Goal: Task Accomplishment & Management: Use online tool/utility

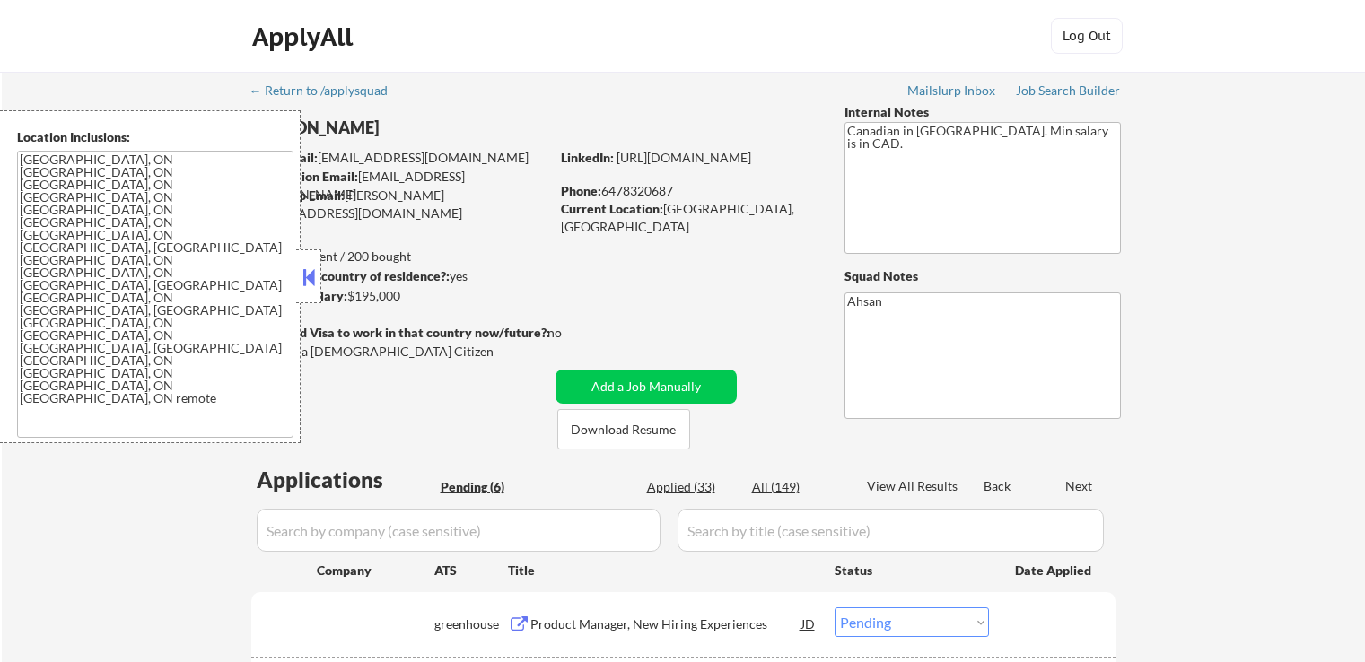
select select ""pending""
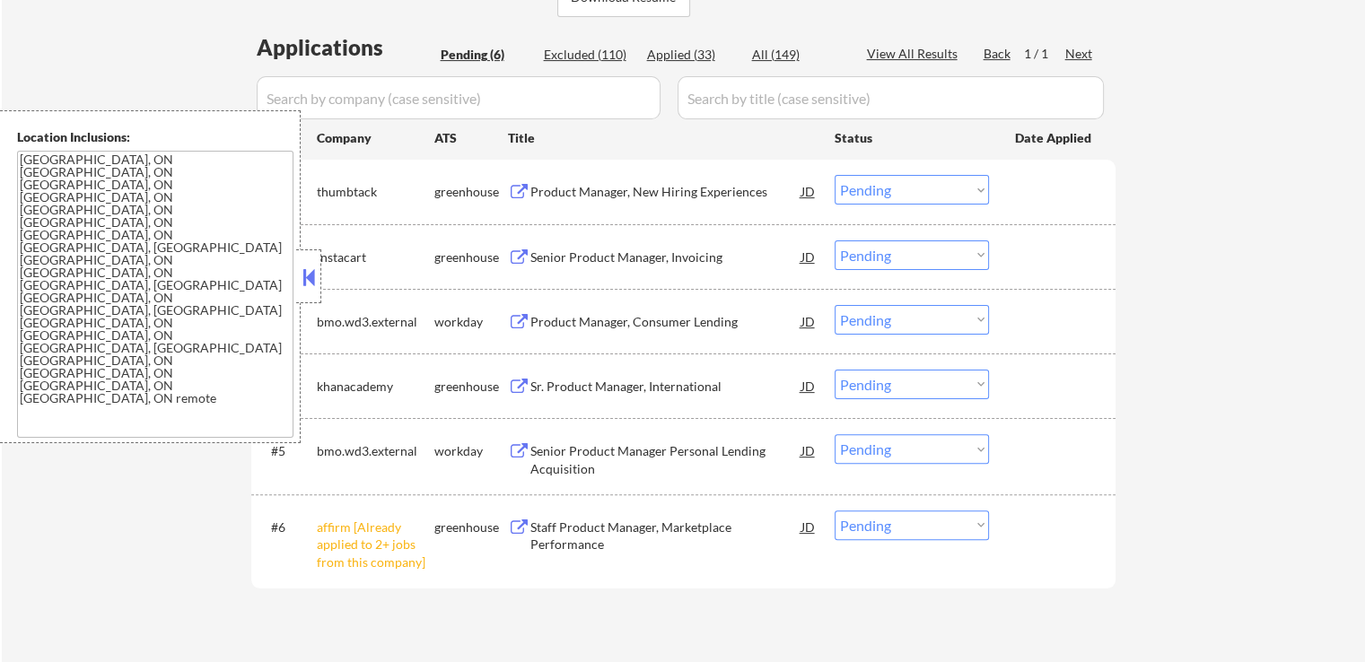
scroll to position [538, 0]
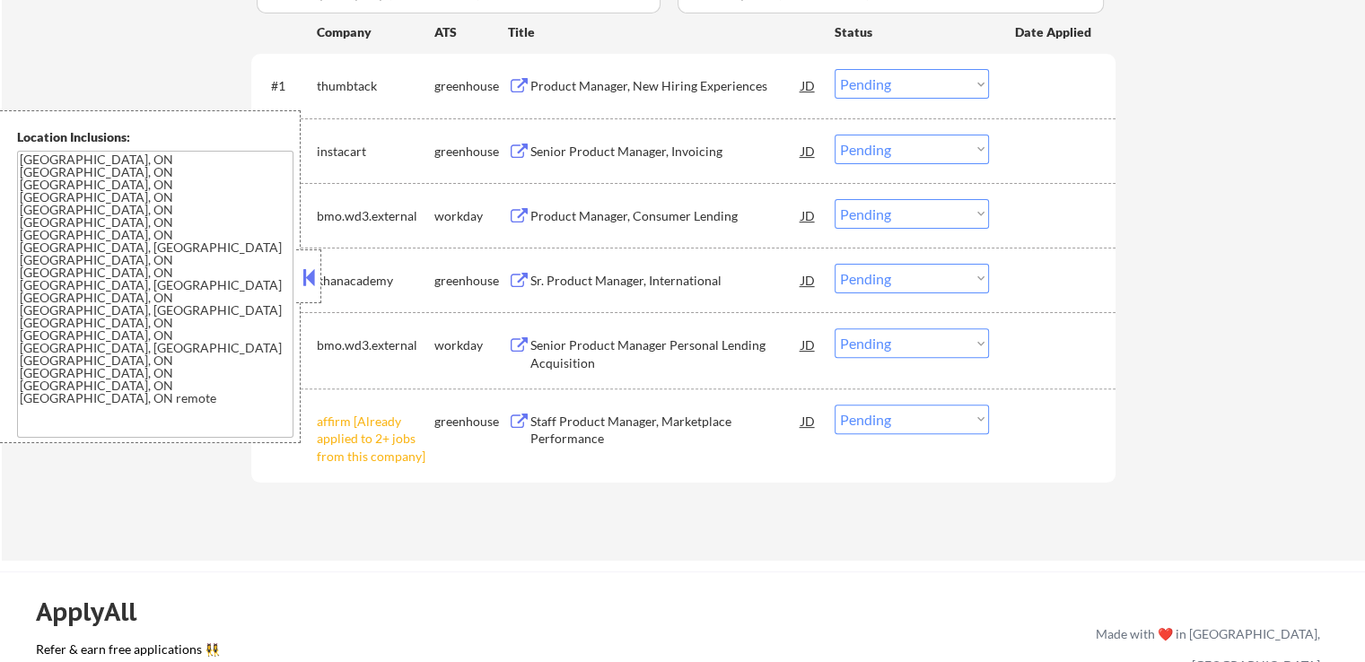
click at [918, 417] on select "Choose an option... Pending Applied Excluded (Questions) Excluded (Expired) Exc…" at bounding box center [911, 420] width 154 height 30
select select ""excluded__other_""
click at [834, 405] on select "Choose an option... Pending Applied Excluded (Questions) Excluded (Expired) Exc…" at bounding box center [911, 420] width 154 height 30
click at [632, 478] on div "#6 affirm [Already applied to 2+ jobs from this company] greenhouse Staff Produ…" at bounding box center [683, 435] width 864 height 93
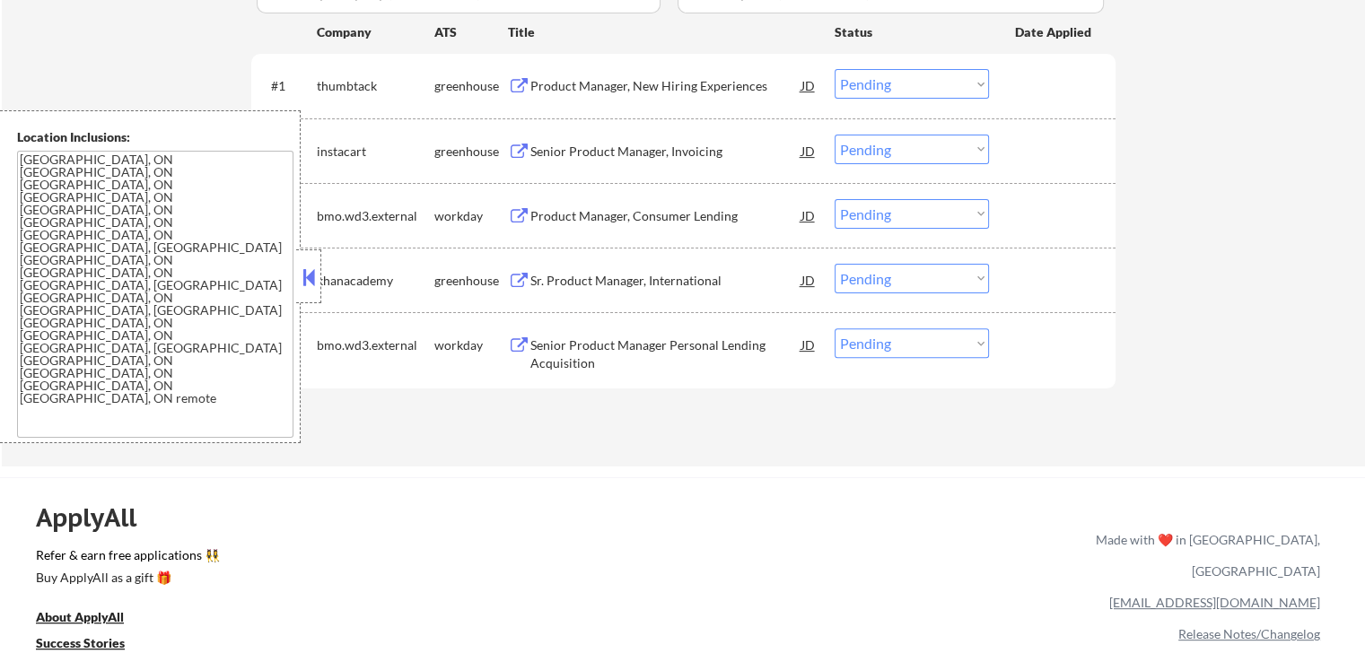
click at [568, 80] on div "Product Manager, New Hiring Experiences" at bounding box center [665, 86] width 271 height 18
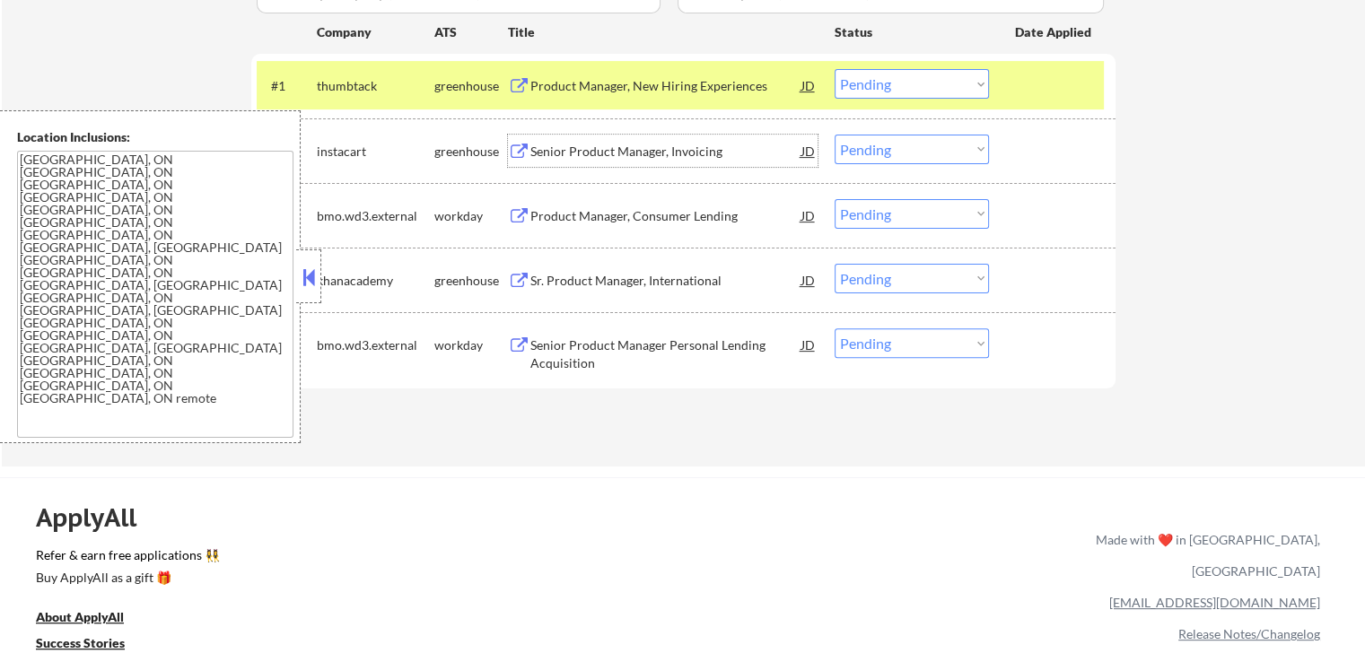
click at [582, 148] on div "Senior Product Manager, Invoicing" at bounding box center [665, 152] width 271 height 18
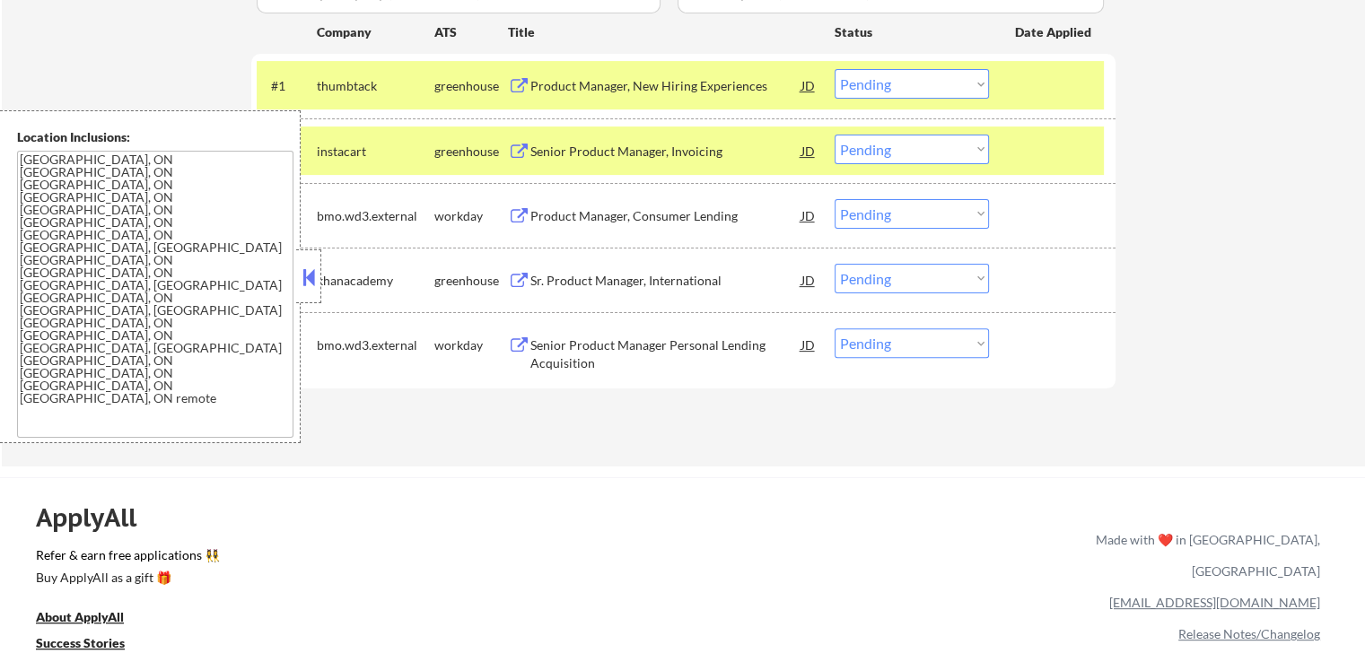
click at [589, 209] on div "Product Manager, Consumer Lending" at bounding box center [665, 216] width 271 height 18
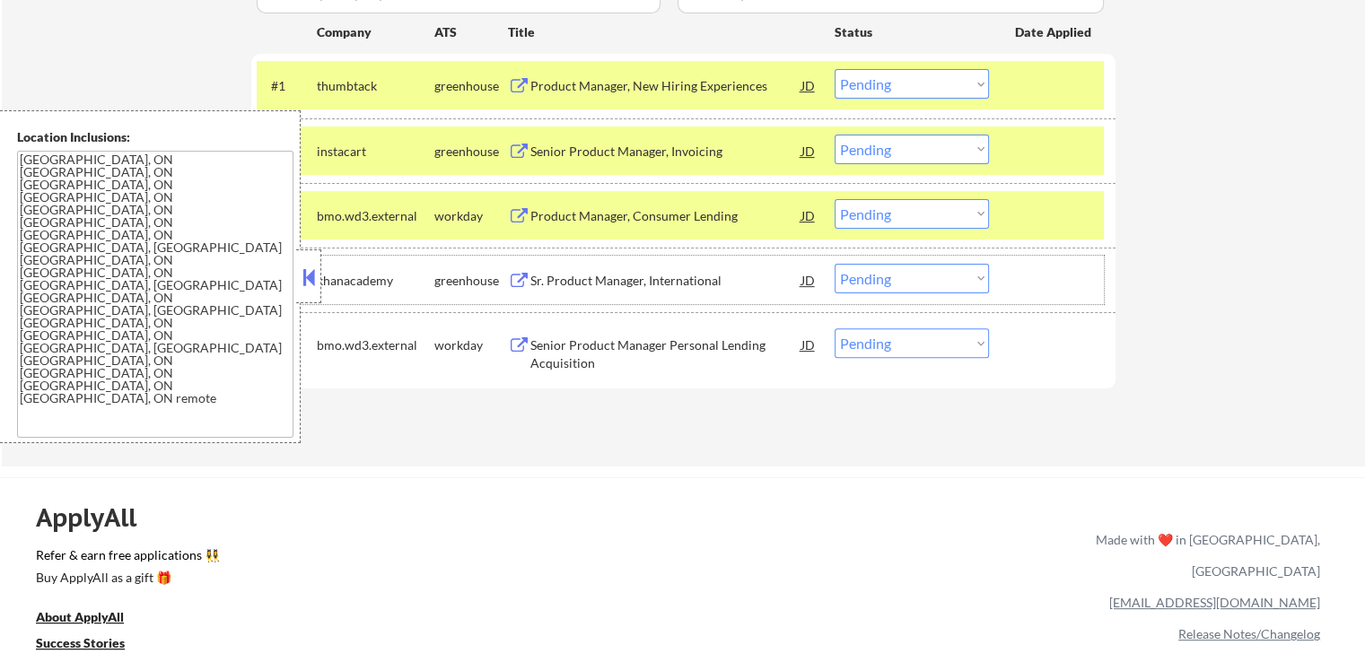
click at [592, 258] on div "#4 khanacademy greenhouse Sr. Product Manager, International JD Choose an optio…" at bounding box center [680, 280] width 847 height 48
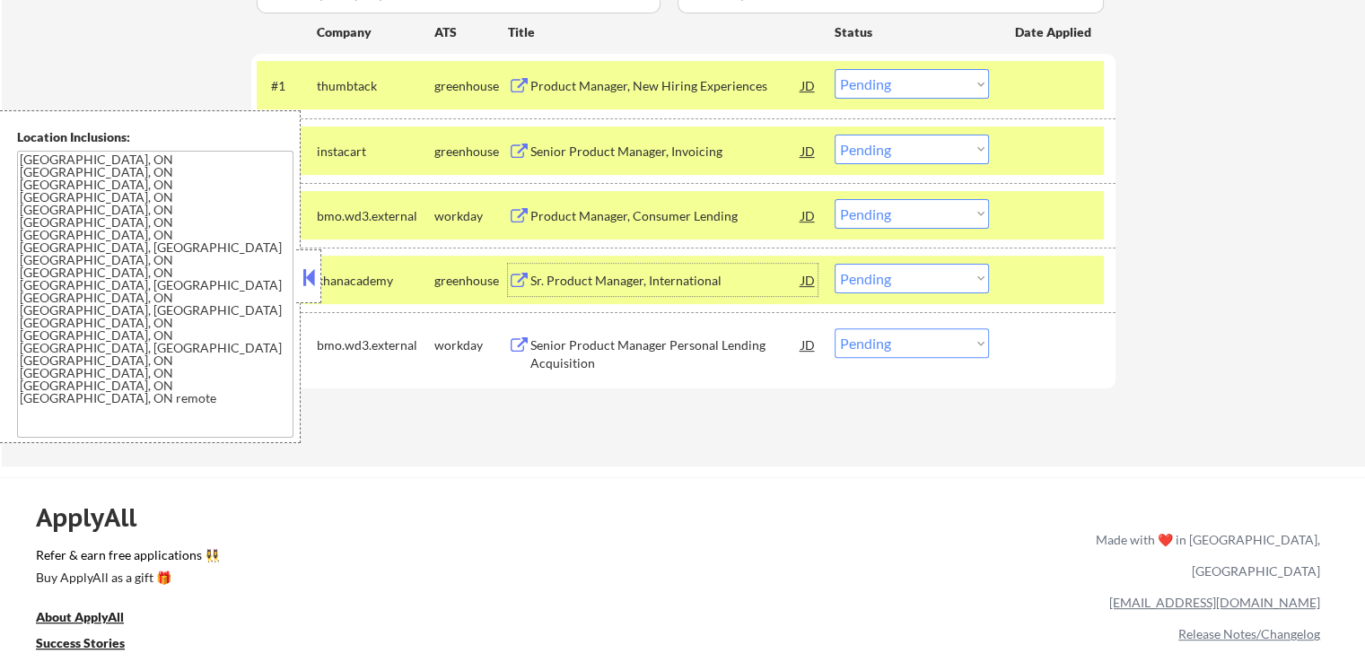
click at [602, 287] on div "Sr. Product Manager, International" at bounding box center [665, 281] width 271 height 18
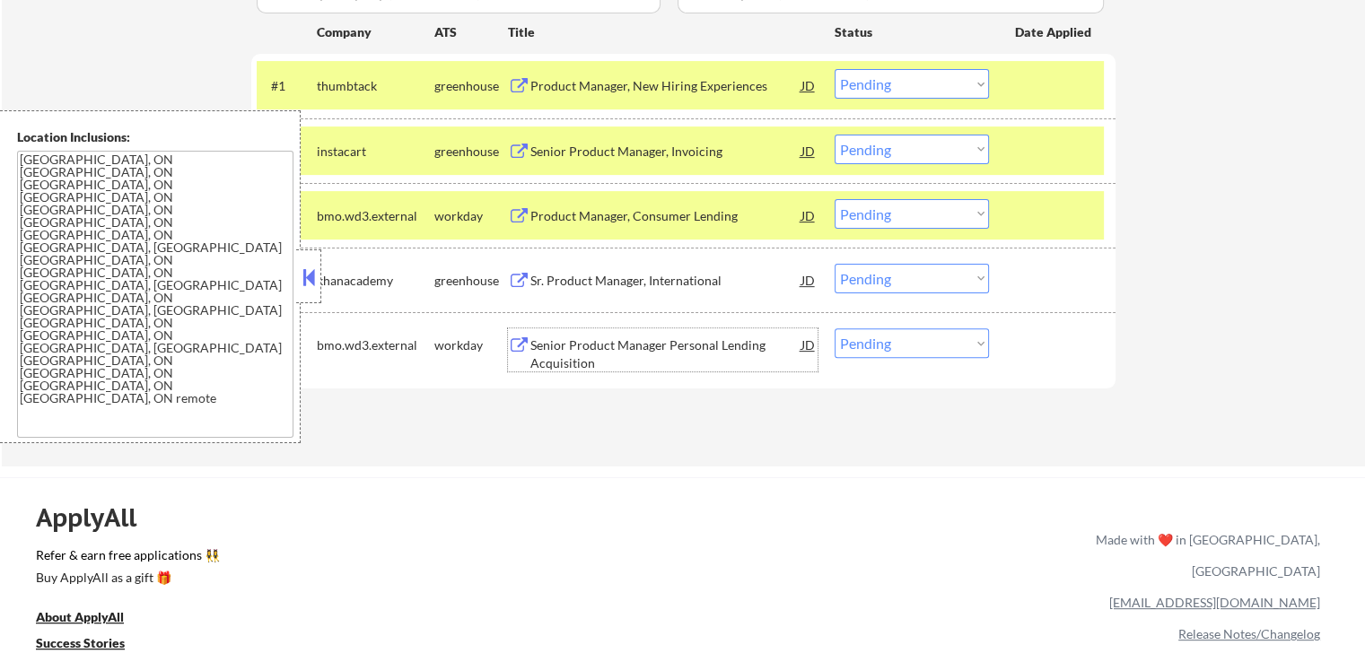
click at [620, 347] on div "Senior Product Manager Personal Lending Acquisition" at bounding box center [665, 353] width 271 height 35
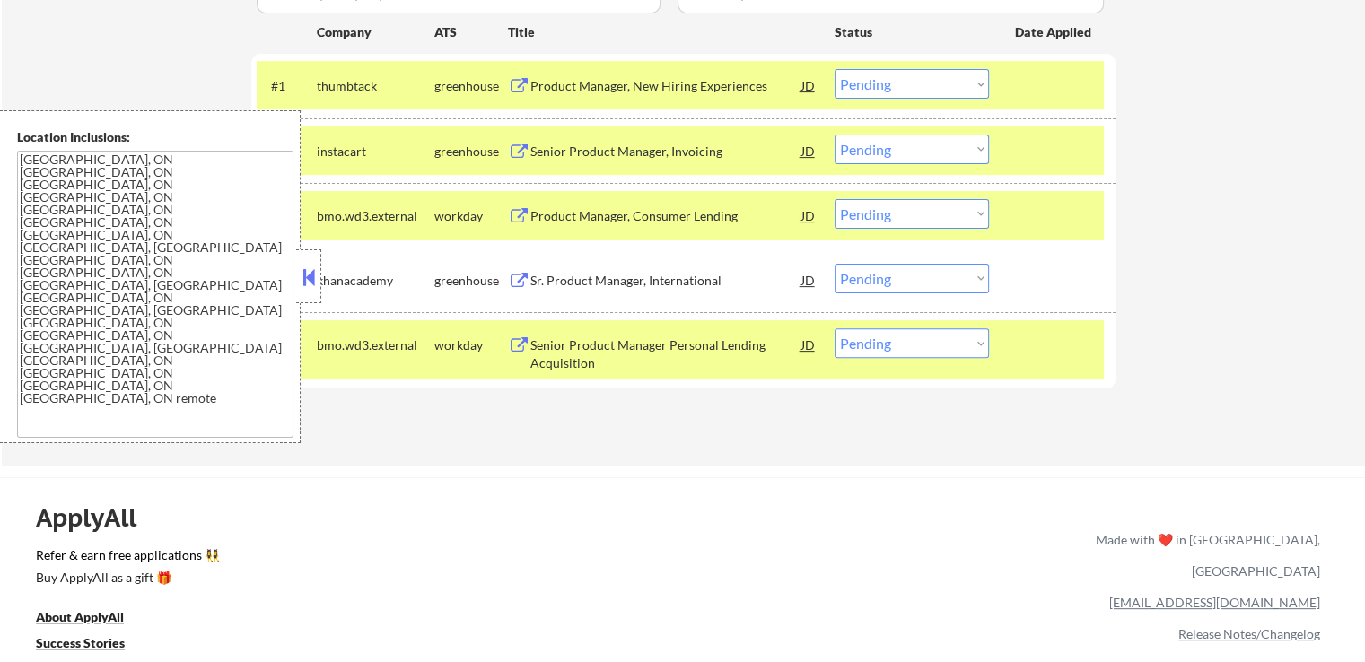
click at [1071, 360] on div at bounding box center [1054, 344] width 79 height 32
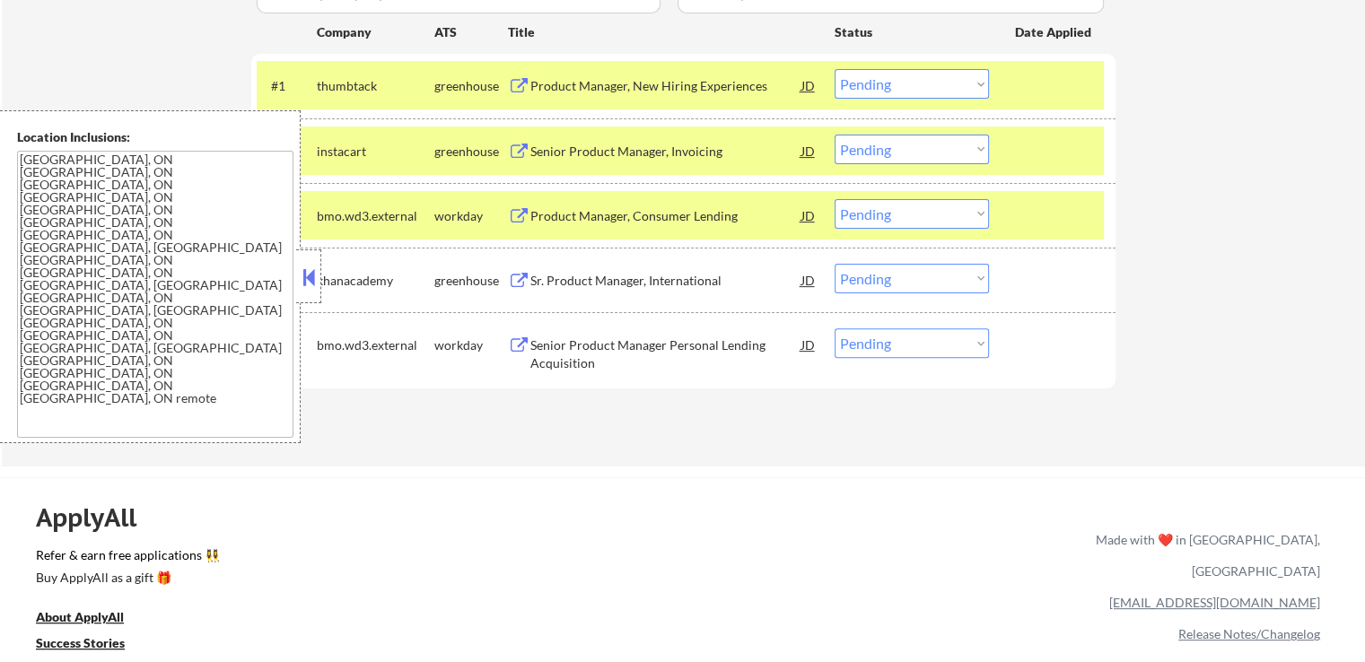
click at [1061, 236] on div "#3 bmo.wd3.external workday Product Manager, Consumer Lending JD Choose an opti…" at bounding box center [680, 215] width 847 height 48
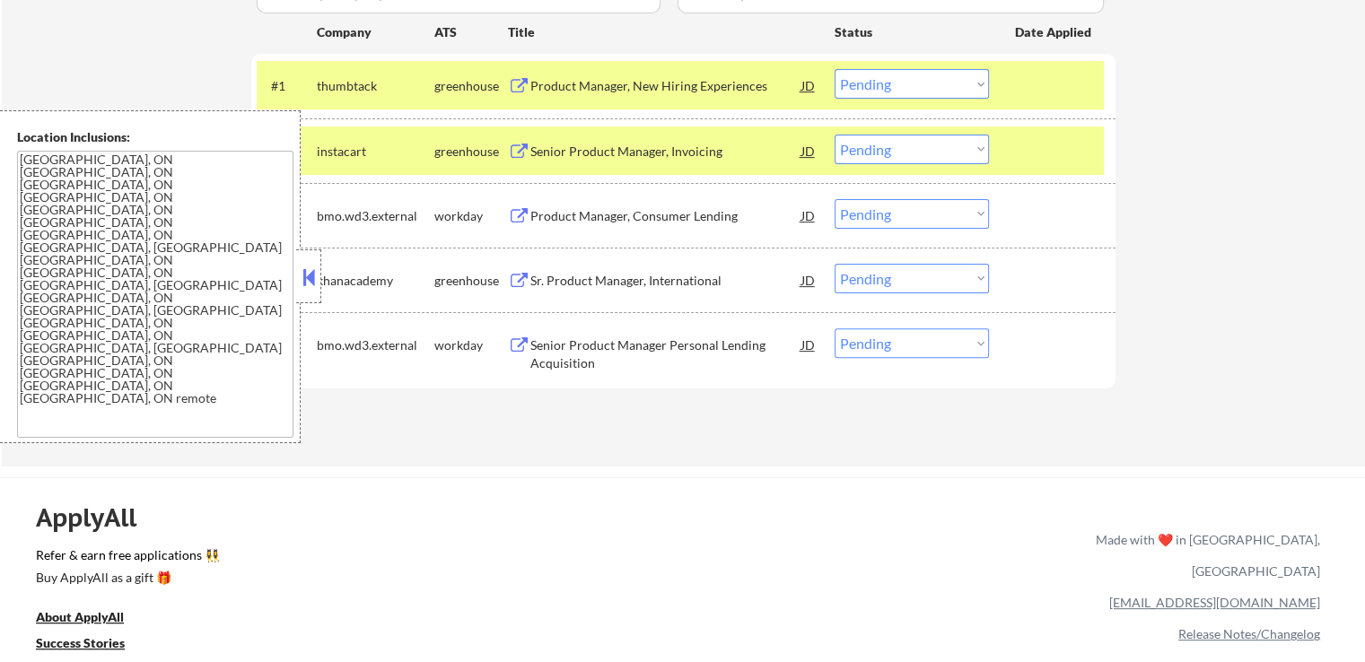
click at [1052, 161] on div at bounding box center [1054, 151] width 79 height 32
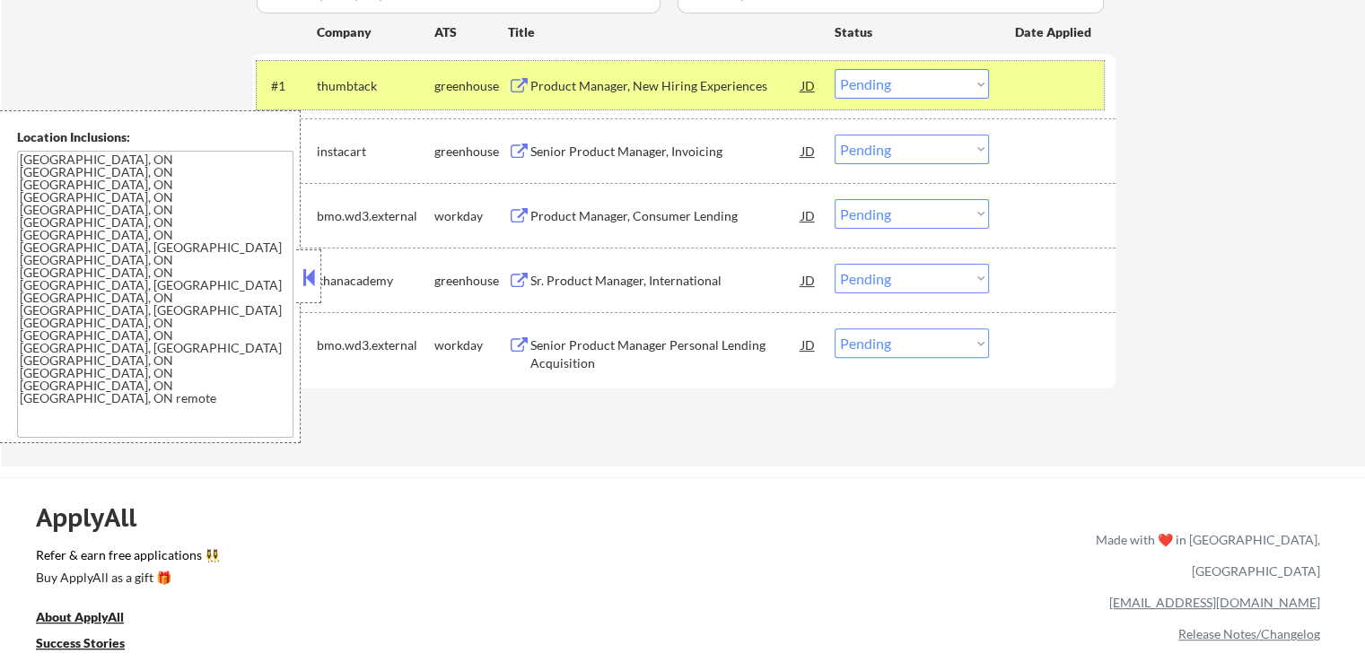
click at [1041, 85] on div at bounding box center [1054, 85] width 79 height 32
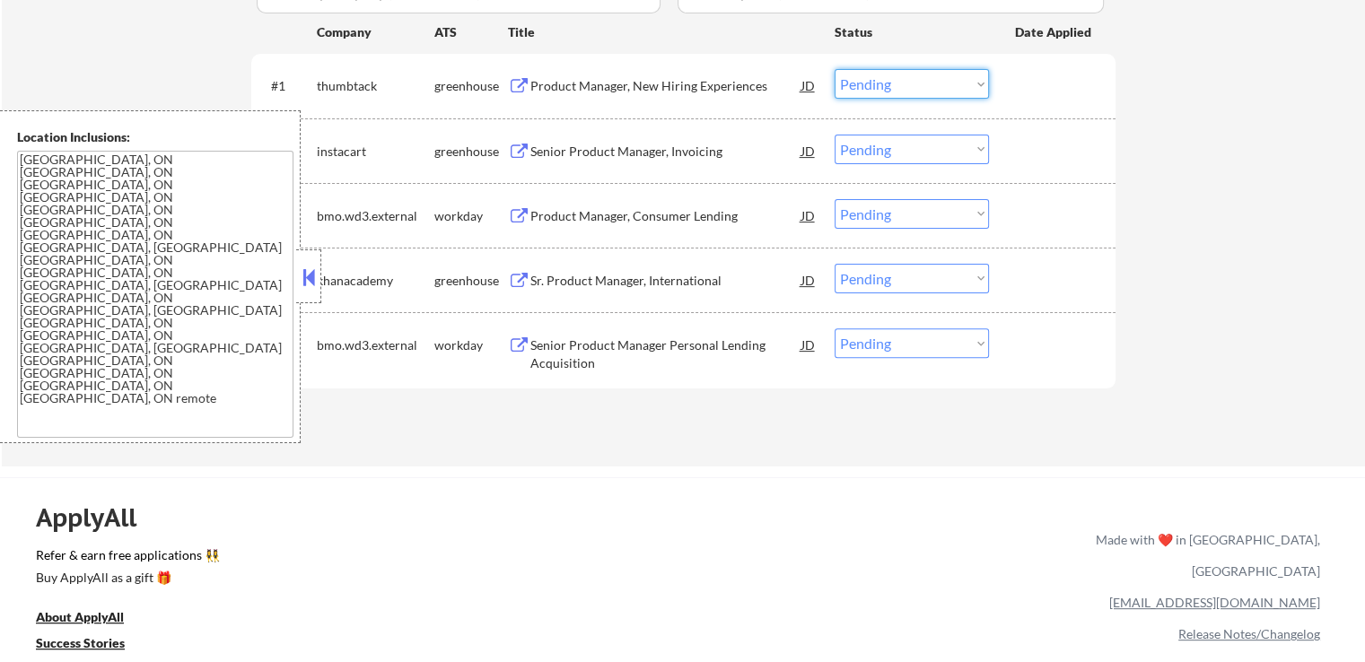
click at [880, 81] on select "Choose an option... Pending Applied Excluded (Questions) Excluded (Expired) Exc…" at bounding box center [911, 84] width 154 height 30
click at [834, 69] on select "Choose an option... Pending Applied Excluded (Questions) Excluded (Expired) Exc…" at bounding box center [911, 84] width 154 height 30
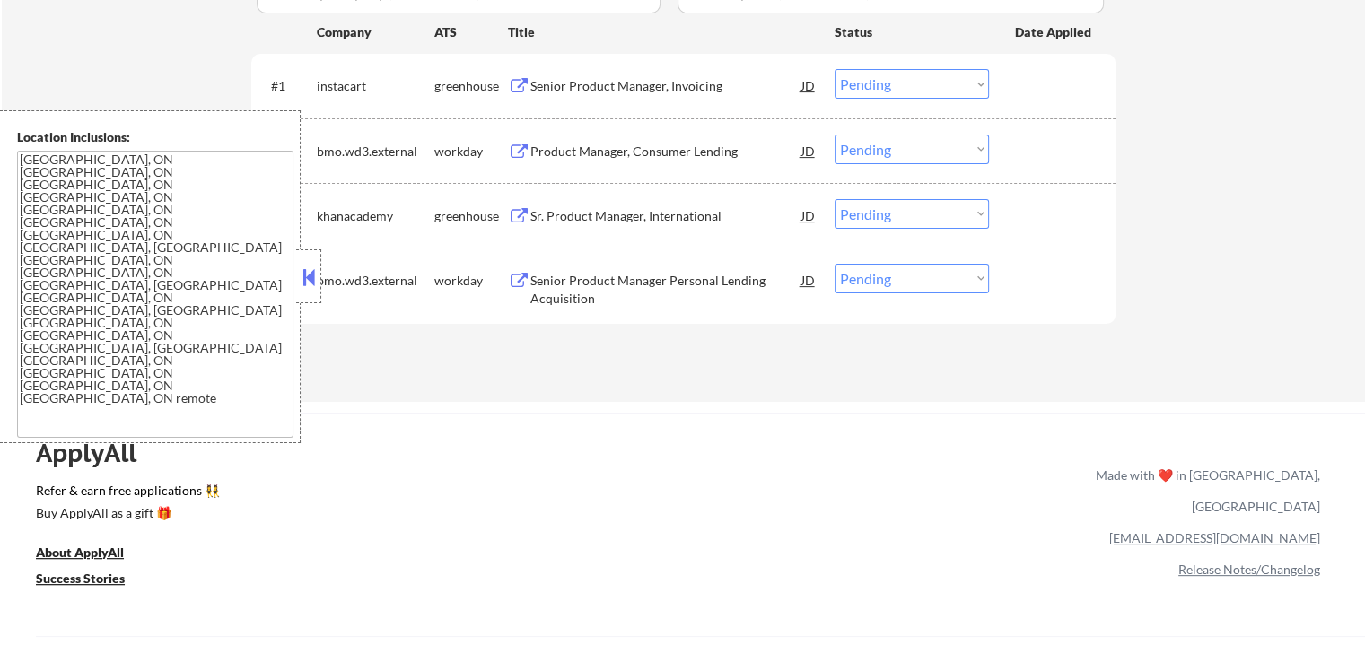
click at [908, 83] on select "Choose an option... Pending Applied Excluded (Questions) Excluded (Expired) Exc…" at bounding box center [911, 84] width 154 height 30
click at [834, 69] on select "Choose an option... Pending Applied Excluded (Questions) Excluded (Expired) Exc…" at bounding box center [911, 84] width 154 height 30
select select ""pending""
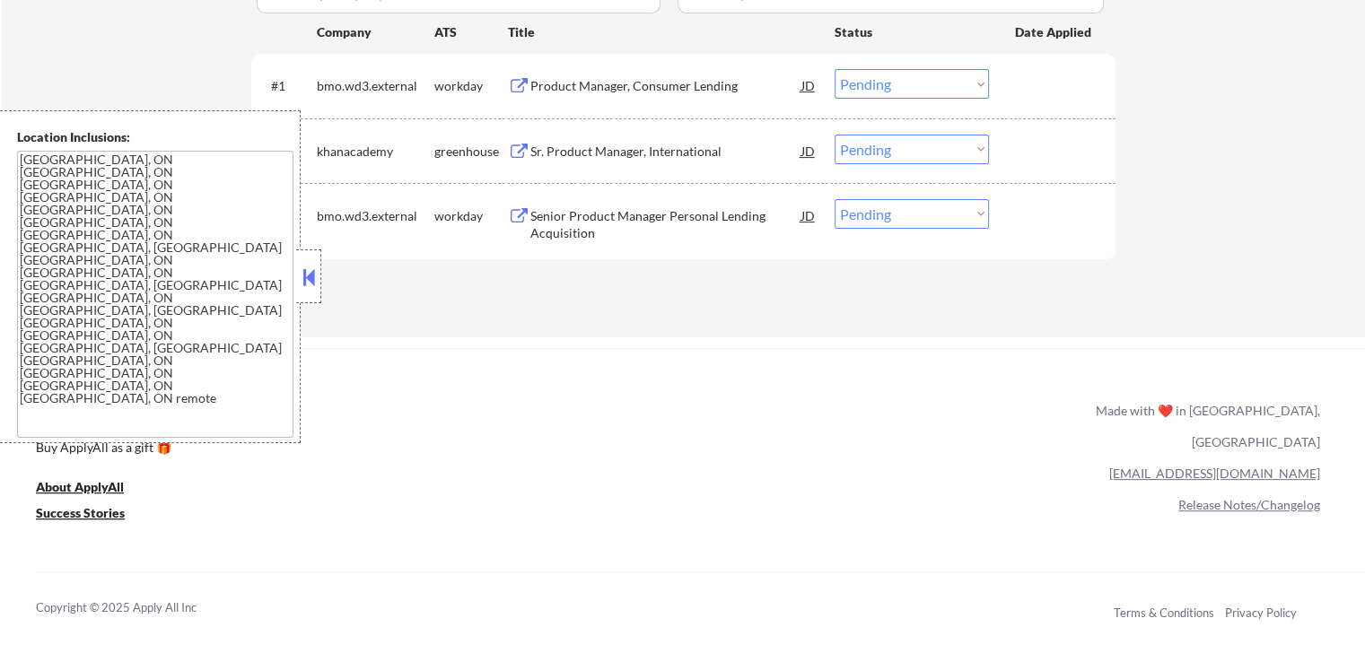
drag, startPoint x: 910, startPoint y: 151, endPoint x: 928, endPoint y: 161, distance: 20.5
click at [910, 151] on select "Choose an option... Pending Applied Excluded (Questions) Excluded (Expired) Exc…" at bounding box center [911, 150] width 154 height 30
click at [834, 135] on select "Choose an option... Pending Applied Excluded (Questions) Excluded (Expired) Exc…" at bounding box center [911, 150] width 154 height 30
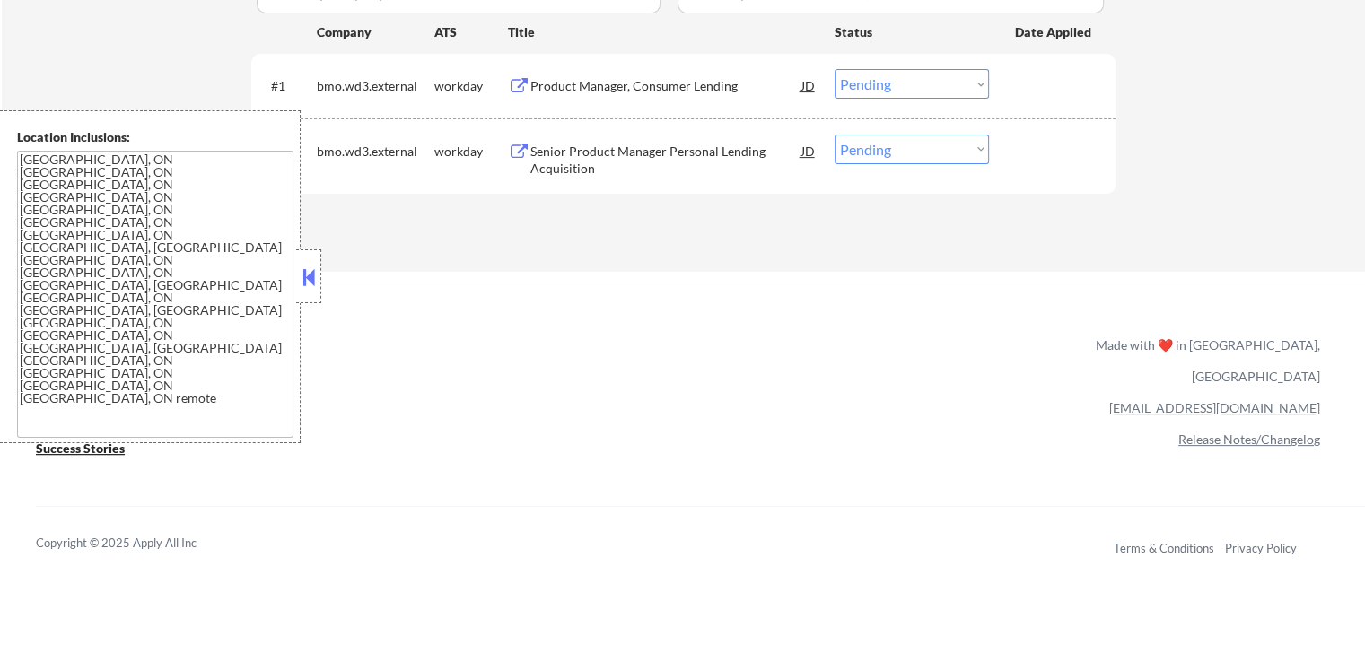
click at [878, 144] on select "Choose an option... Pending Applied Excluded (Questions) Excluded (Expired) Exc…" at bounding box center [911, 150] width 154 height 30
select select ""excluded__salary_""
click at [834, 135] on select "Choose an option... Pending Applied Excluded (Questions) Excluded (Expired) Exc…" at bounding box center [911, 150] width 154 height 30
click at [912, 82] on select "Choose an option... Pending Applied Excluded (Questions) Excluded (Expired) Exc…" at bounding box center [911, 84] width 154 height 30
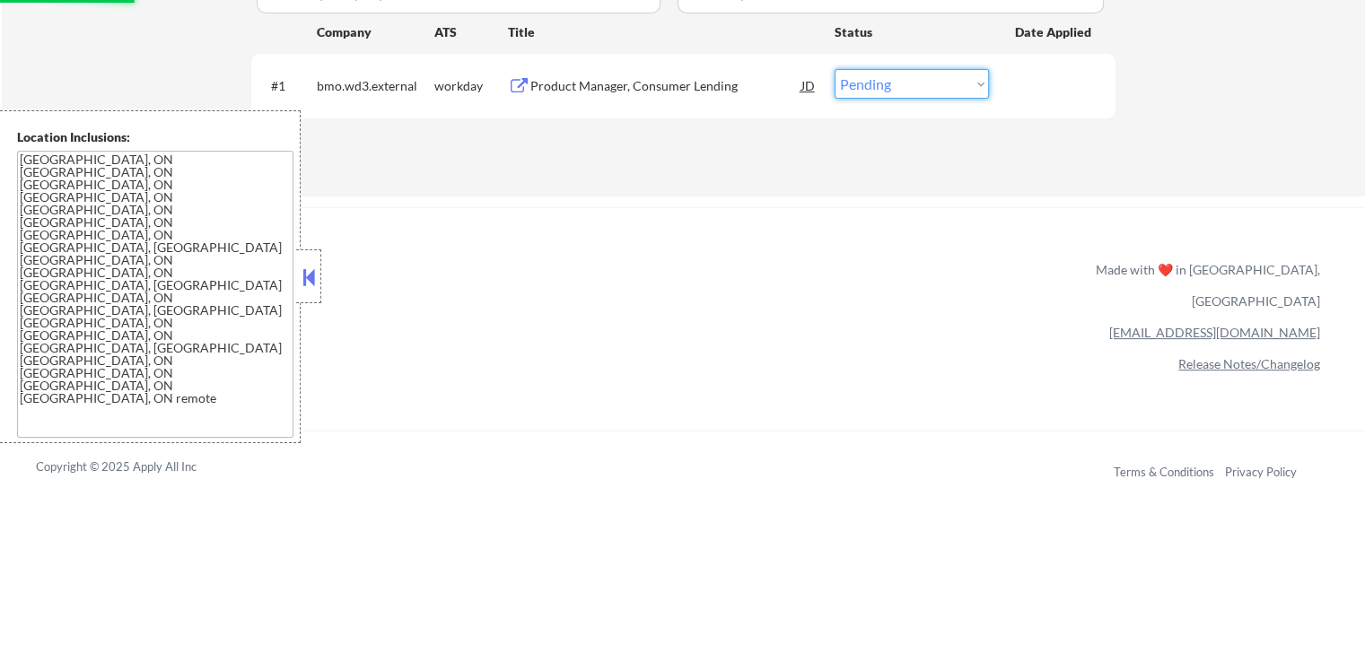
select select ""excluded__salary_""
click at [834, 69] on select "Choose an option... Pending Applied Excluded (Questions) Excluded (Expired) Exc…" at bounding box center [911, 84] width 154 height 30
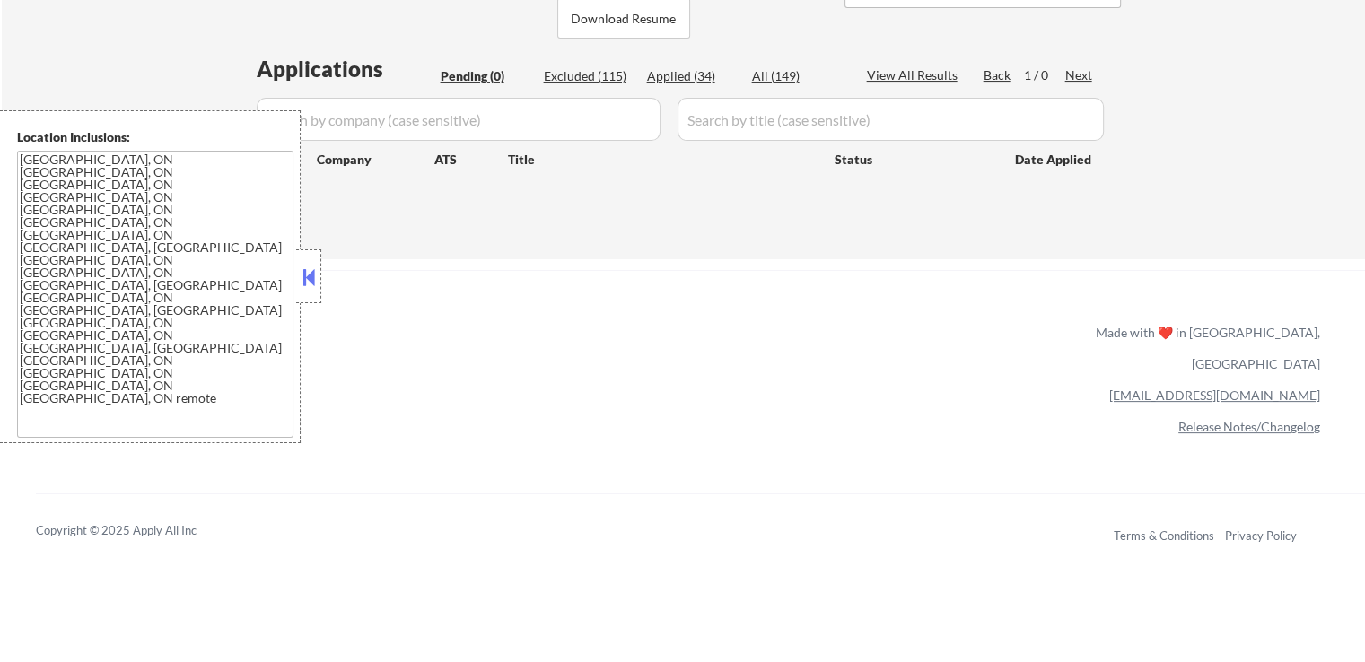
scroll to position [269, 0]
